Goal: Information Seeking & Learning: Learn about a topic

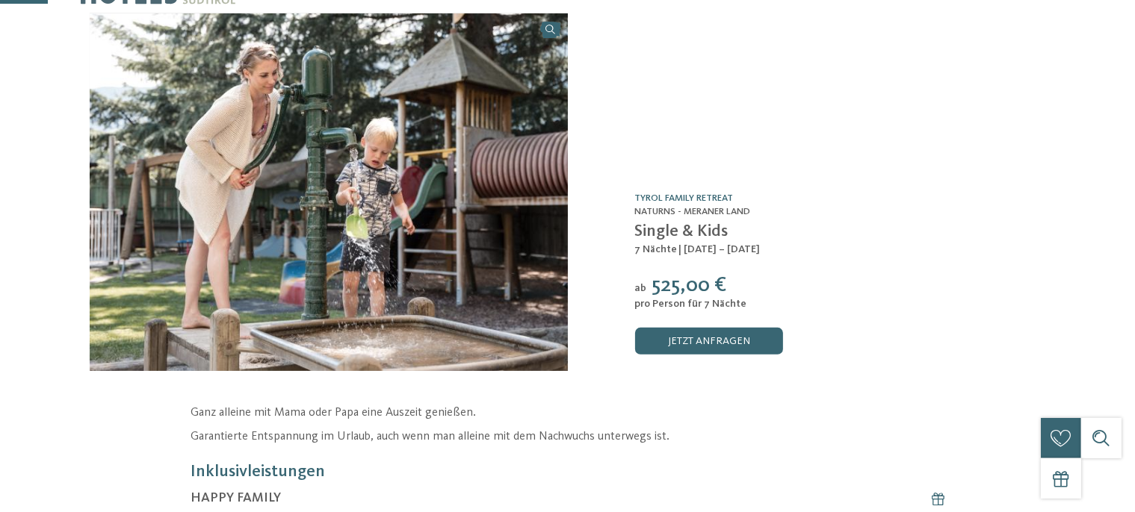
scroll to position [158, 0]
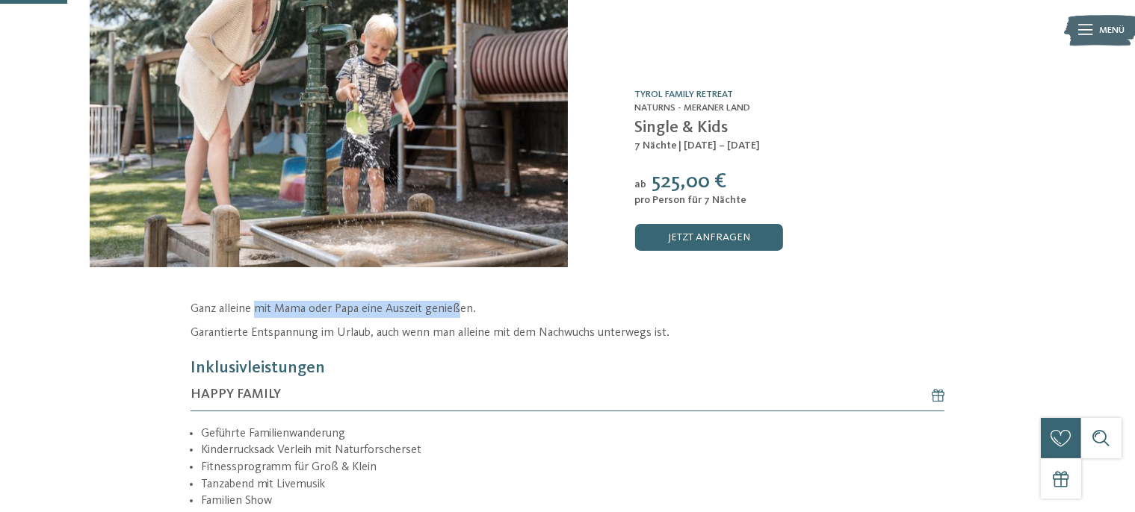
drag, startPoint x: 261, startPoint y: 307, endPoint x: 463, endPoint y: 303, distance: 202.4
click at [462, 303] on p "Ganz alleine mit Mama oder Papa eine Auszeit genießen." at bounding box center [567, 309] width 754 height 17
drag, startPoint x: 465, startPoint y: 303, endPoint x: 456, endPoint y: 308, distance: 9.7
click at [465, 305] on p "Ganz alleine mit Mama oder Papa eine Auszeit genießen." at bounding box center [567, 309] width 754 height 17
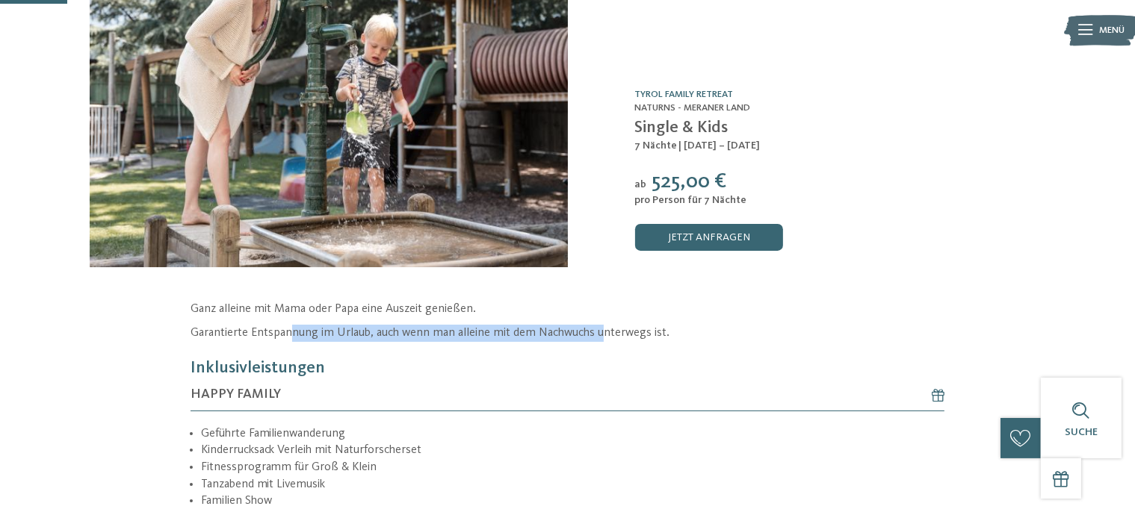
drag, startPoint x: 290, startPoint y: 346, endPoint x: 619, endPoint y: 324, distance: 330.1
click at [619, 322] on div "Ganz alleine mit Mama oder Papa eine Auszeit genießen. Garantierte Entspannung …" at bounding box center [567, 321] width 754 height 40
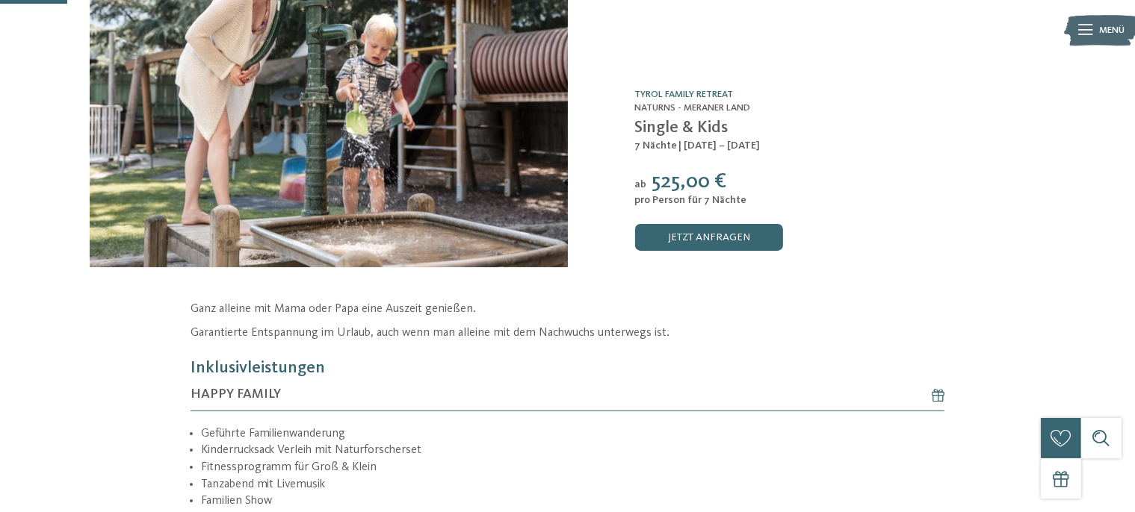
drag, startPoint x: 643, startPoint y: 200, endPoint x: 795, endPoint y: 199, distance: 152.4
click at [795, 199] on div "pro Person für 7 Nächte" at bounding box center [840, 200] width 410 height 13
drag, startPoint x: 795, startPoint y: 199, endPoint x: 791, endPoint y: 229, distance: 30.2
click at [795, 200] on div "pro Person für 7 Nächte" at bounding box center [840, 200] width 410 height 13
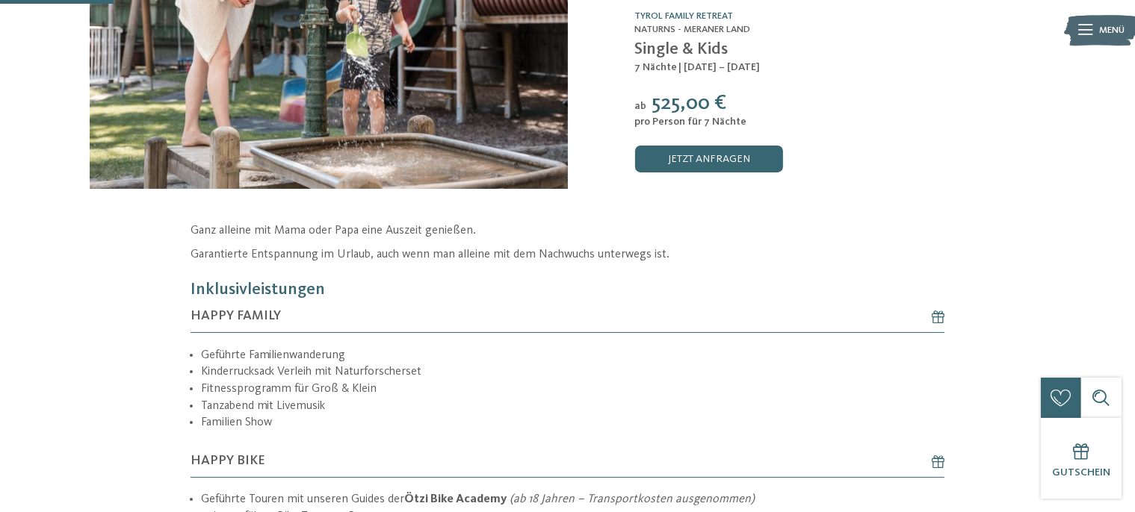
scroll to position [394, 0]
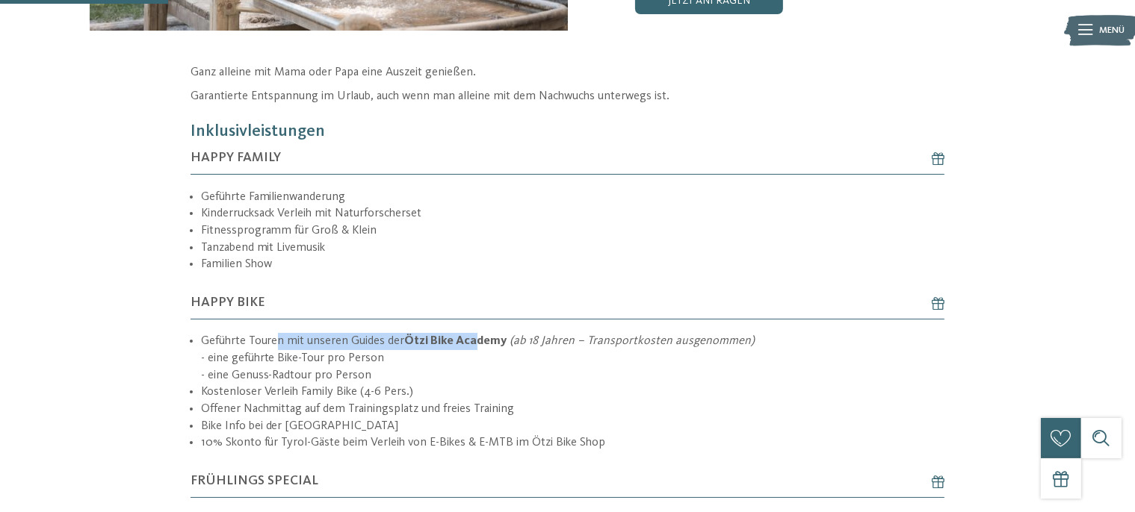
drag, startPoint x: 296, startPoint y: 348, endPoint x: 475, endPoint y: 354, distance: 179.4
click at [475, 354] on li "Geführte Touren mit unseren Guides der Ötzi Bike Academy (ab 18 Jahren – Transp…" at bounding box center [572, 358] width 743 height 51
click at [475, 347] on strong "Ötzi Bike Academy" at bounding box center [456, 341] width 102 height 12
drag, startPoint x: 453, startPoint y: 347, endPoint x: 515, endPoint y: 360, distance: 63.3
click at [515, 360] on li "Geführte Touren mit unseren Guides der Ötzi Bike Academy (ab 18 Jahren – Transp…" at bounding box center [572, 358] width 743 height 51
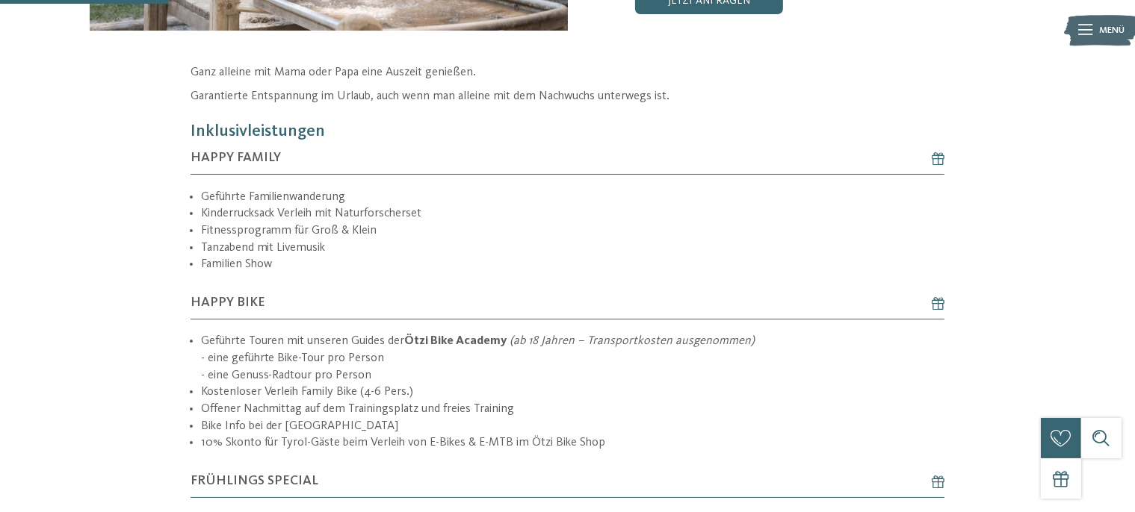
click at [515, 360] on li "Geführte Touren mit unseren Guides der Ötzi Bike Academy (ab 18 Jahren – Transp…" at bounding box center [572, 358] width 743 height 51
drag, startPoint x: 497, startPoint y: 354, endPoint x: 623, endPoint y: 353, distance: 125.5
click at [623, 353] on li "Geführte Touren mit unseren Guides der Ötzi Bike Academy (ab 18 Jahren – Transp…" at bounding box center [572, 358] width 743 height 51
click at [623, 347] on em "(ab 18 Jahren – Transportkosten ausgenommen)" at bounding box center [632, 341] width 245 height 12
drag, startPoint x: 240, startPoint y: 399, endPoint x: 423, endPoint y: 391, distance: 182.4
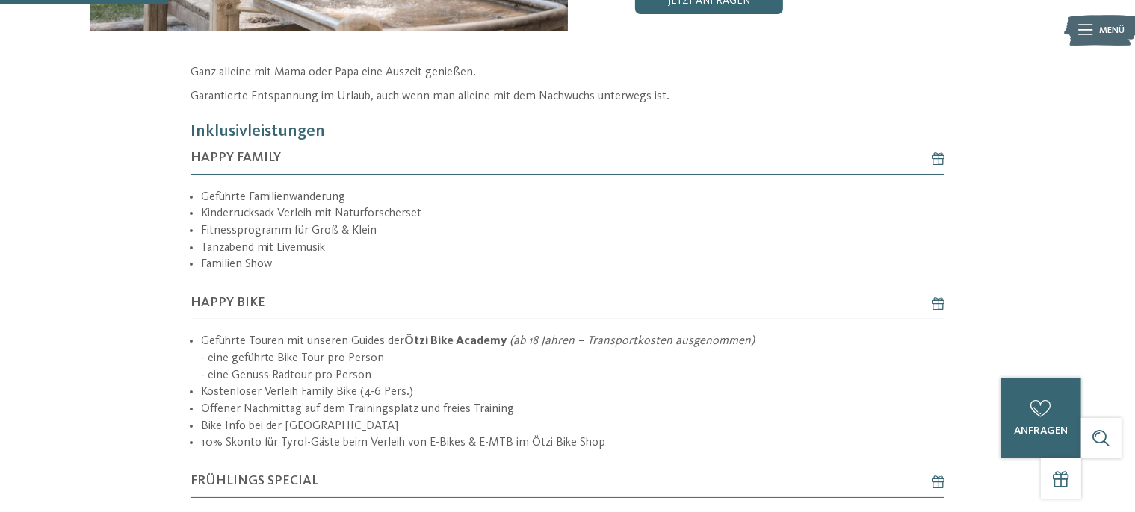
click at [423, 391] on ul "Geführte Touren mit unseren Guides der Ötzi Bike Academy (ab 18 Jahren – Transp…" at bounding box center [567, 392] width 754 height 119
click at [423, 384] on li "Geführte Touren mit unseren Guides der Ötzi Bike Academy (ab 18 Jahren – Transp…" at bounding box center [572, 358] width 743 height 51
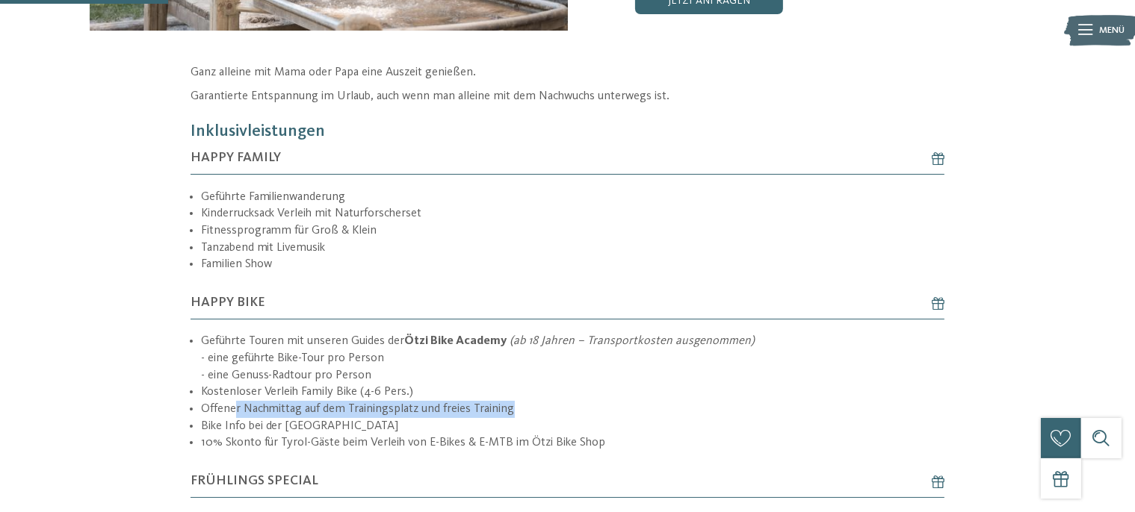
drag, startPoint x: 232, startPoint y: 419, endPoint x: 530, endPoint y: 421, distance: 297.3
click at [531, 418] on li "Offener Nachmittag auf dem Trainingsplatz und freies Training" at bounding box center [572, 409] width 743 height 17
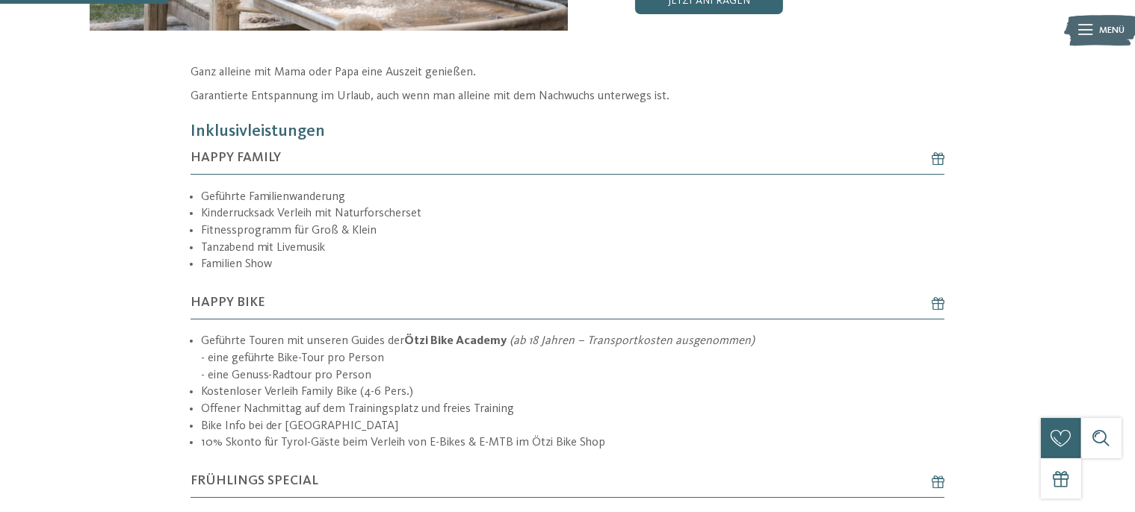
drag, startPoint x: 527, startPoint y: 422, endPoint x: 485, endPoint y: 428, distance: 42.2
click at [527, 418] on li "Offener Nachmittag auf dem Trainingsplatz und freies Training" at bounding box center [572, 409] width 743 height 17
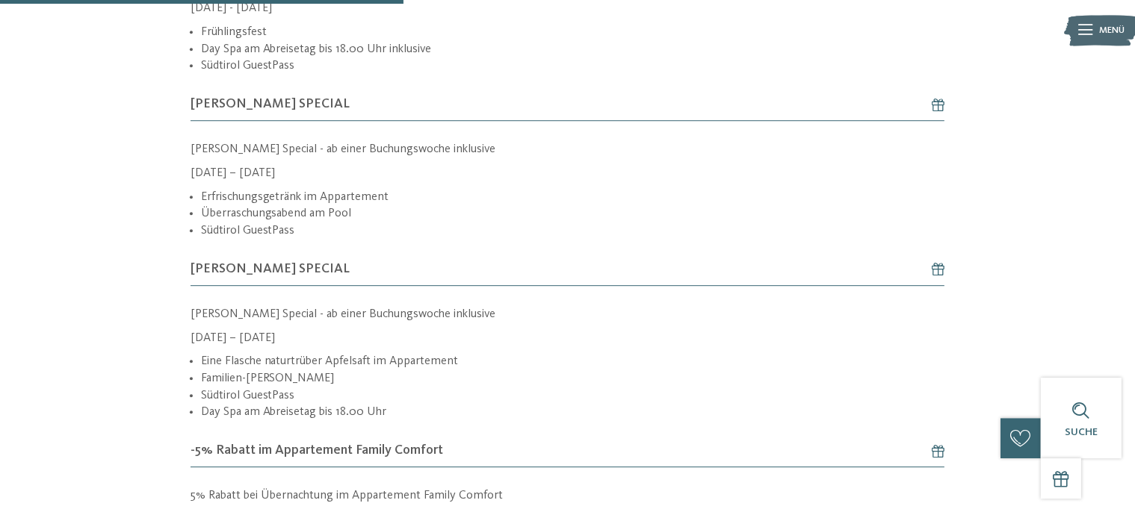
scroll to position [946, 0]
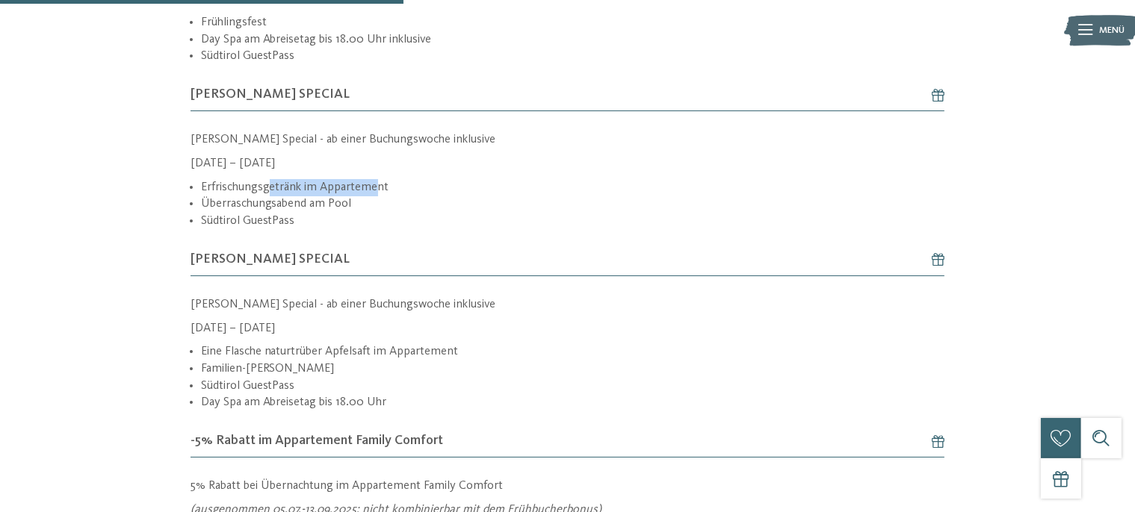
drag, startPoint x: 267, startPoint y: 216, endPoint x: 379, endPoint y: 206, distance: 112.5
click at [379, 196] on li "Erfrischungsgetränk im Appartement" at bounding box center [572, 187] width 743 height 17
drag, startPoint x: 264, startPoint y: 232, endPoint x: 318, endPoint y: 226, distance: 54.1
click at [318, 213] on li "Überraschungsabend am Pool" at bounding box center [572, 204] width 743 height 17
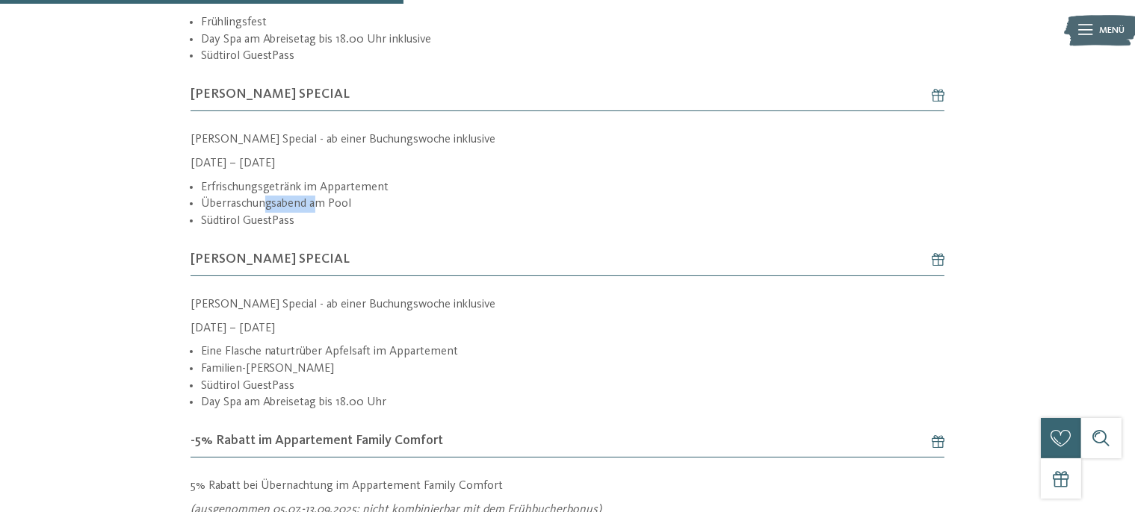
click at [318, 213] on li "Überraschungsabend am Pool" at bounding box center [572, 204] width 743 height 17
drag, startPoint x: 270, startPoint y: 232, endPoint x: 330, endPoint y: 222, distance: 60.7
click at [330, 213] on li "Überraschungsabend am Pool" at bounding box center [572, 204] width 743 height 17
click at [328, 213] on li "Überraschungsabend am Pool" at bounding box center [572, 204] width 743 height 17
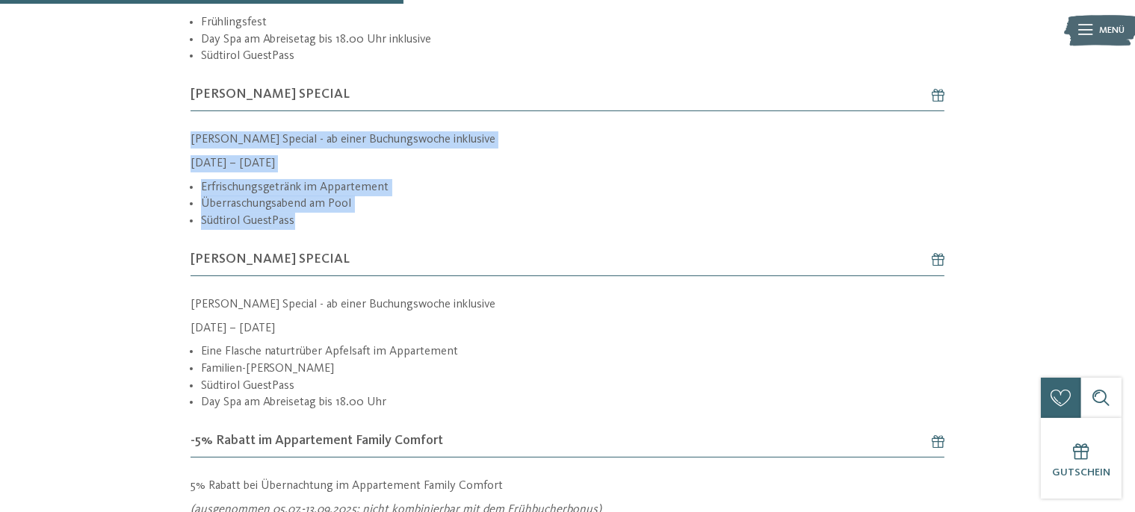
drag, startPoint x: 303, startPoint y: 247, endPoint x: 160, endPoint y: 147, distance: 174.9
click at [160, 147] on div "Ganz alleine mit Mama oder Papa eine Auszeit genießen. Garantierte Entspannung …" at bounding box center [567, 493] width 915 height 1963
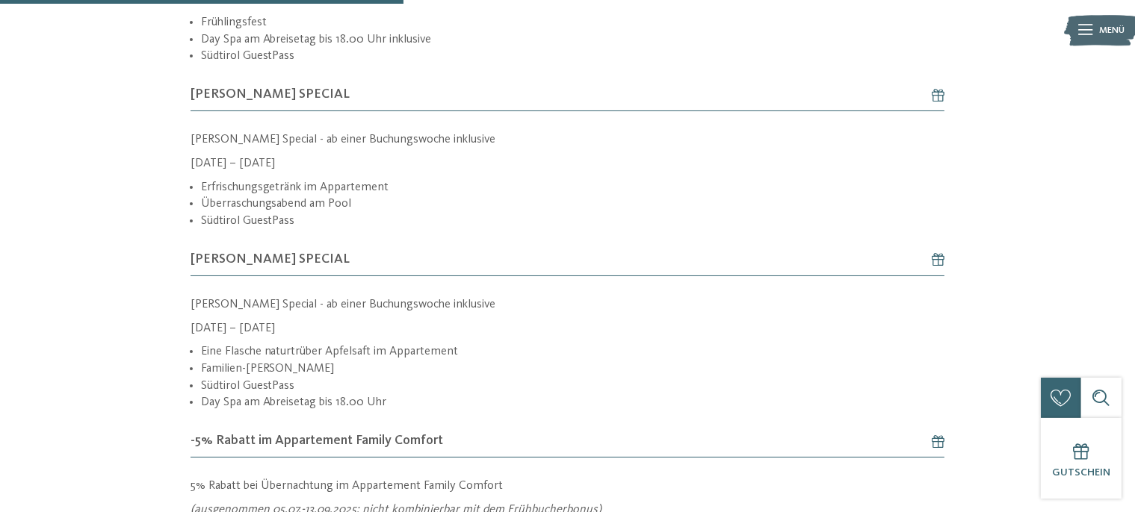
click at [187, 175] on div "Ganz alleine mit Mama oder Papa eine Auszeit genießen. Garantierte Entspannung …" at bounding box center [567, 493] width 915 height 1963
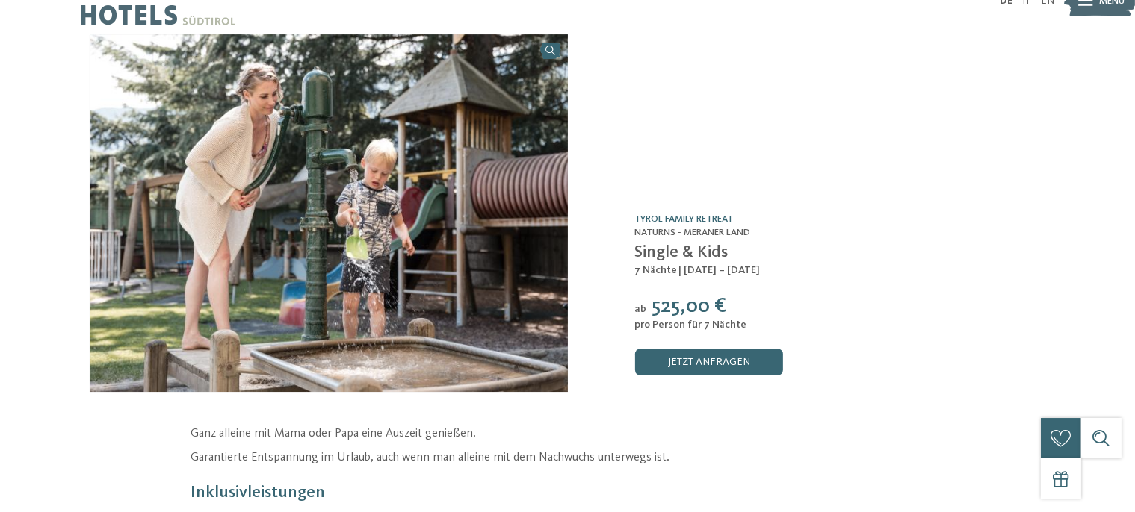
scroll to position [0, 0]
